Goal: Task Accomplishment & Management: Use online tool/utility

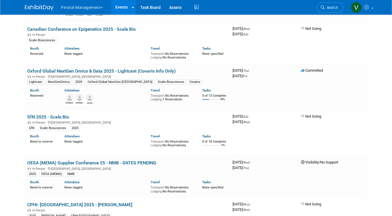
scroll to position [1970, 0]
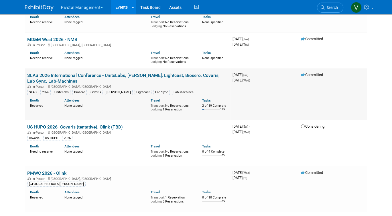
click at [65, 84] on link "SLAS 2026 International Conference - UniteLabs, [PERSON_NAME], Lightcast, Biose…" at bounding box center [123, 77] width 192 height 11
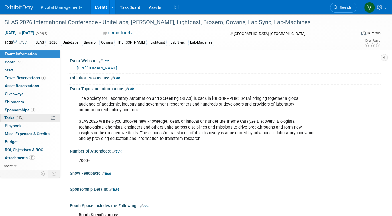
click at [11, 115] on span "Tasks 11%" at bounding box center [13, 117] width 19 height 5
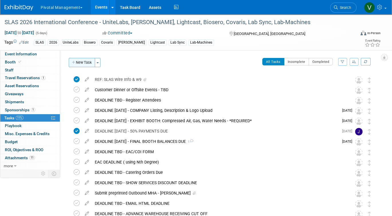
click at [89, 62] on button "New Task" at bounding box center [82, 62] width 26 height 9
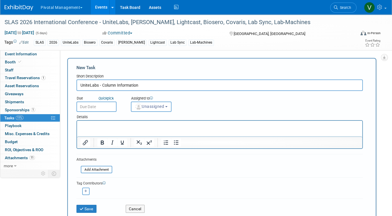
type input "UniteLabs - Column Information"
click at [94, 123] on p "Rich Text Area. Press ALT-0 for help." at bounding box center [219, 126] width 279 height 6
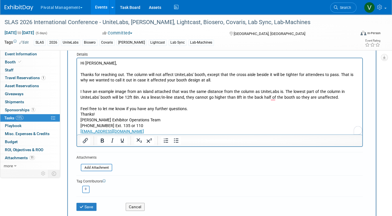
scroll to position [82, 0]
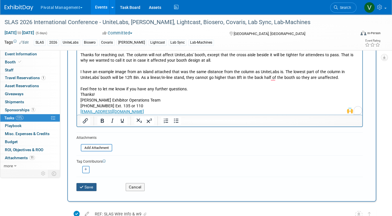
click at [91, 184] on button "Save" at bounding box center [86, 187] width 20 height 8
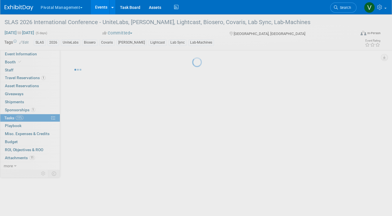
scroll to position [0, 0]
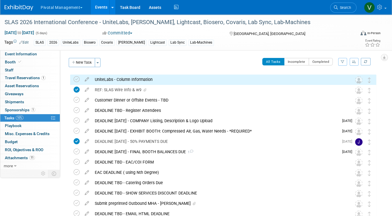
click at [117, 80] on div "UniteLabs - Column Information" at bounding box center [218, 79] width 252 height 10
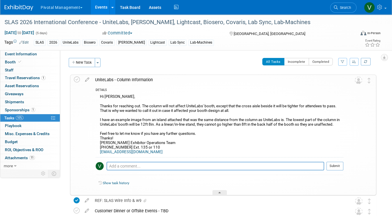
scroll to position [2, 0]
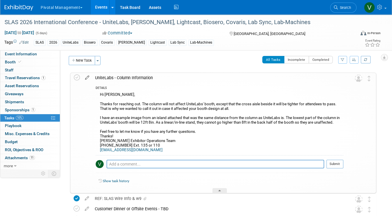
click at [87, 77] on icon at bounding box center [87, 76] width 10 height 7
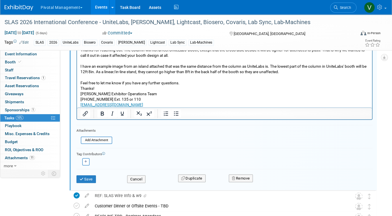
scroll to position [95, 0]
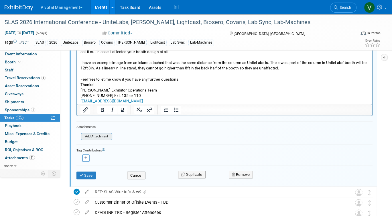
click at [101, 135] on input "file" at bounding box center [82, 136] width 58 height 6
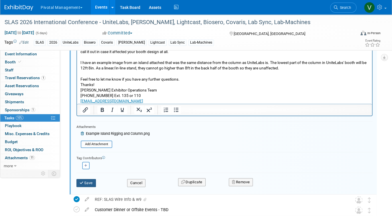
click at [87, 183] on button "Save" at bounding box center [85, 183] width 19 height 8
